Goal: Information Seeking & Learning: Compare options

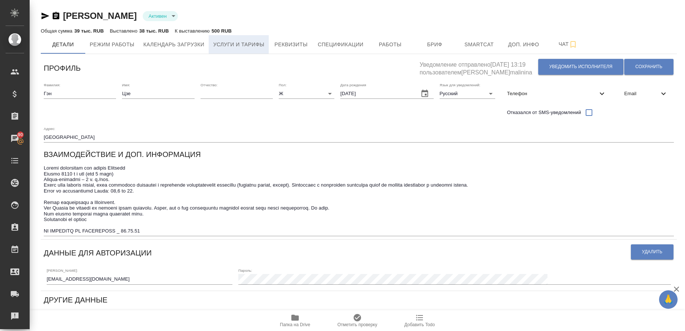
click at [259, 38] on button "Услуги и тарифы" at bounding box center [239, 44] width 60 height 19
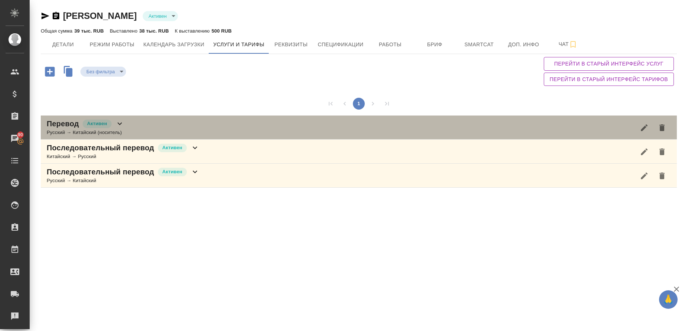
click at [60, 126] on p "Перевод" at bounding box center [63, 124] width 32 height 10
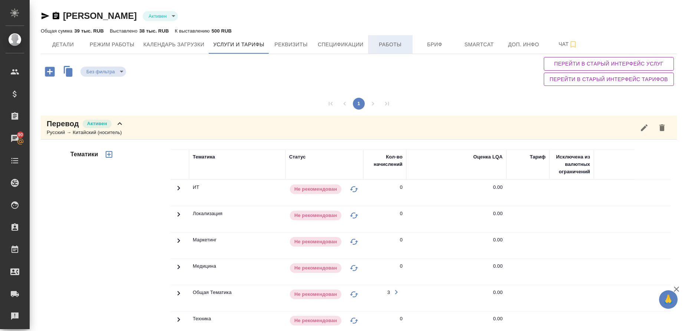
click at [396, 48] on span "Работы" at bounding box center [390, 44] width 36 height 9
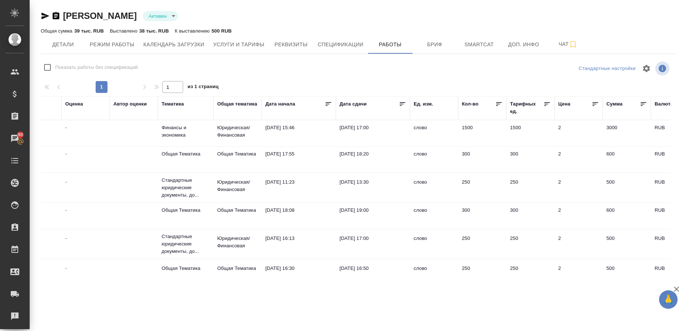
scroll to position [0, 364]
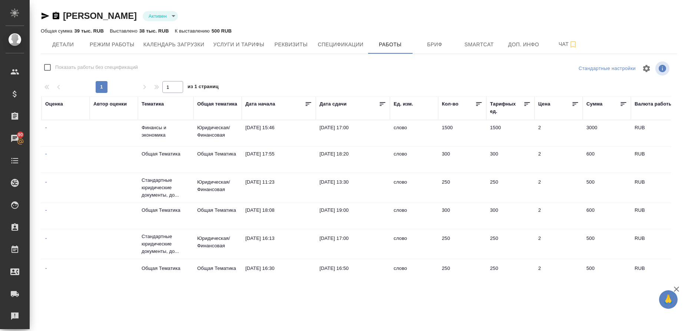
click at [299, 189] on td "[DATE] 11:23" at bounding box center [279, 188] width 74 height 26
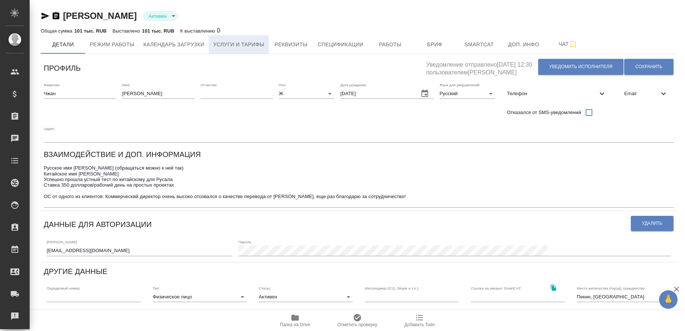
click at [251, 46] on span "Услуги и тарифы" at bounding box center [238, 44] width 51 height 9
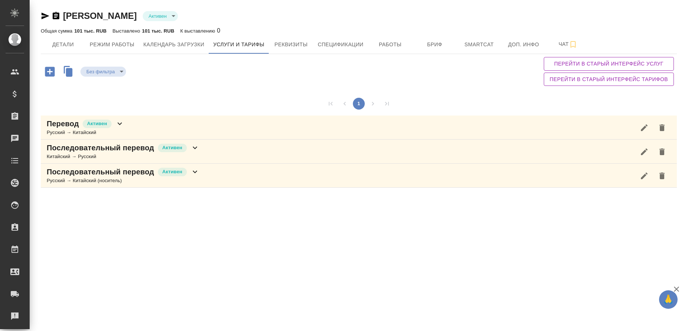
click at [53, 130] on div "Русский → Китайский" at bounding box center [85, 132] width 77 height 7
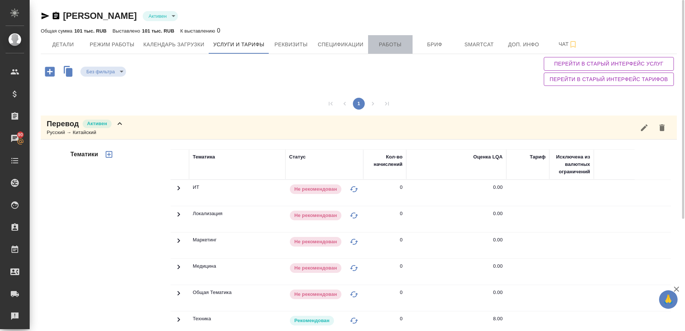
click at [396, 41] on span "Работы" at bounding box center [390, 44] width 36 height 9
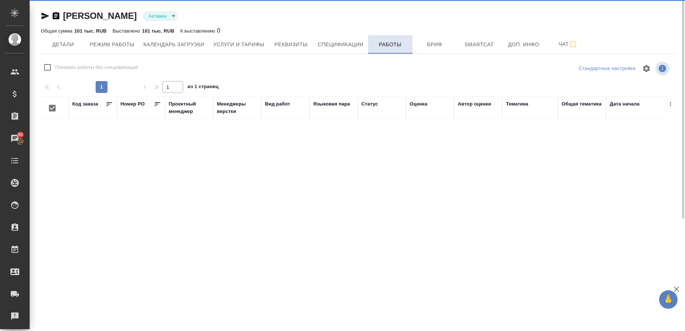
checkbox input "false"
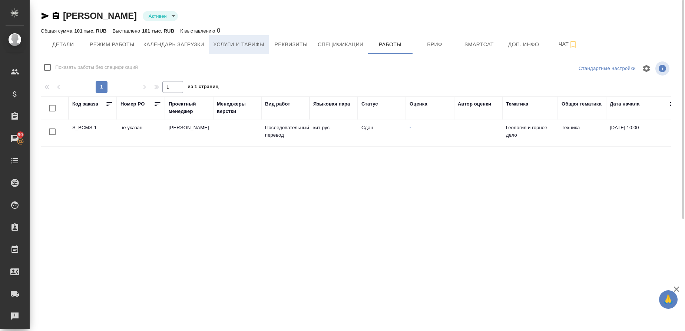
click at [259, 39] on button "Услуги и тарифы" at bounding box center [239, 44] width 60 height 19
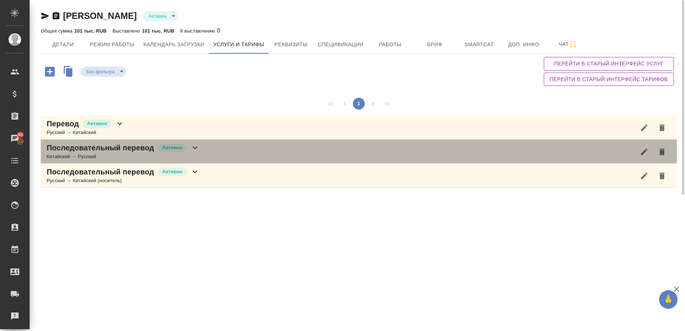
click at [100, 149] on p "Последовательный перевод" at bounding box center [100, 148] width 107 height 10
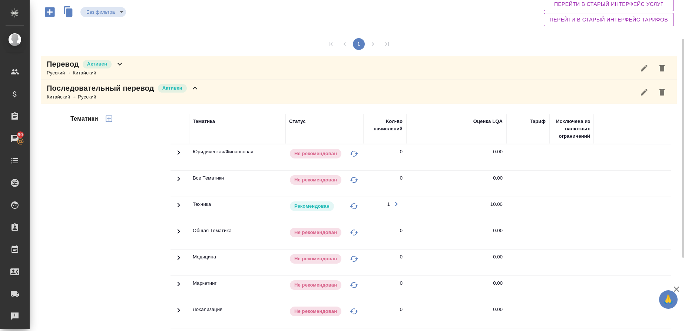
scroll to position [59, 0]
click at [88, 89] on p "Последовательный перевод" at bounding box center [100, 88] width 107 height 10
